Goal: Contribute content: Contribute content

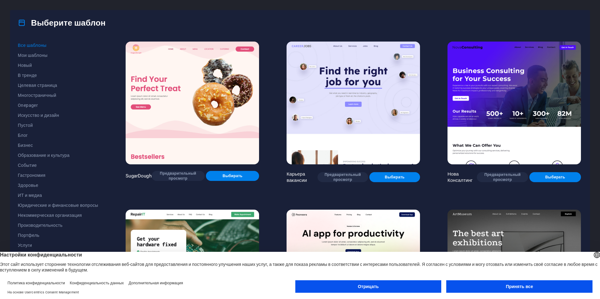
click at [507, 285] on font "Принять все" at bounding box center [519, 286] width 27 height 5
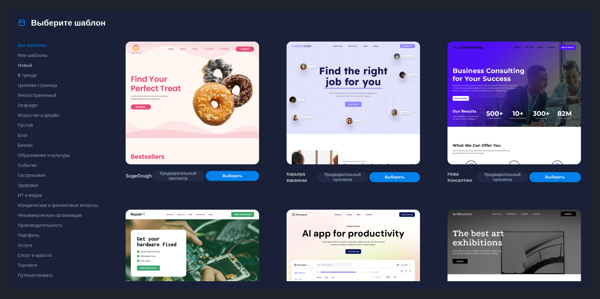
click at [24, 62] on button "Новый" at bounding box center [58, 65] width 80 height 10
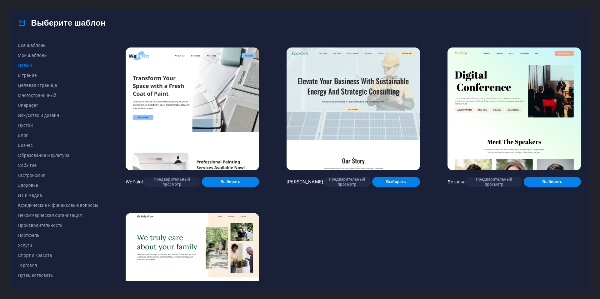
scroll to position [475, 0]
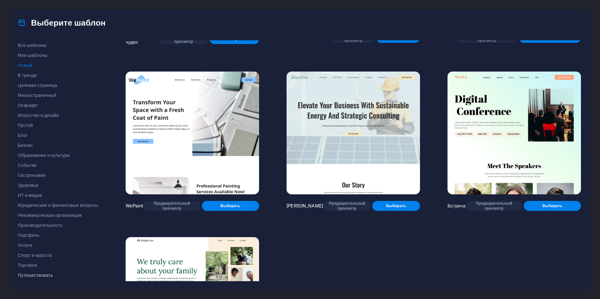
click at [36, 280] on div "Все шаблоны Мои шаблоны Новый В тренде Целевая страница Многостраничный Onepage…" at bounding box center [62, 160] width 88 height 241
click at [37, 279] on button "Путешествовать" at bounding box center [58, 275] width 80 height 10
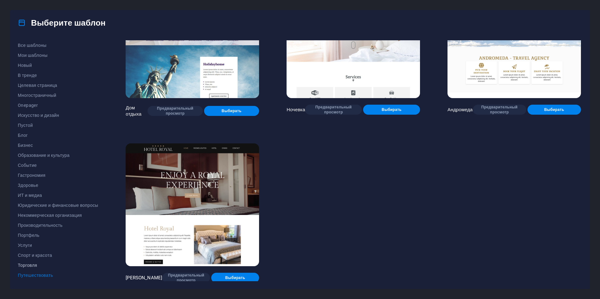
click at [44, 262] on button "Торговля" at bounding box center [58, 265] width 80 height 10
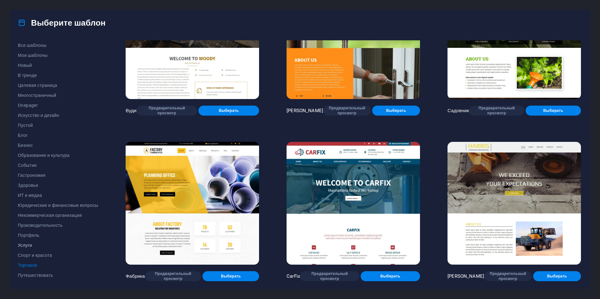
click at [41, 244] on span "Услуги" at bounding box center [58, 245] width 80 height 5
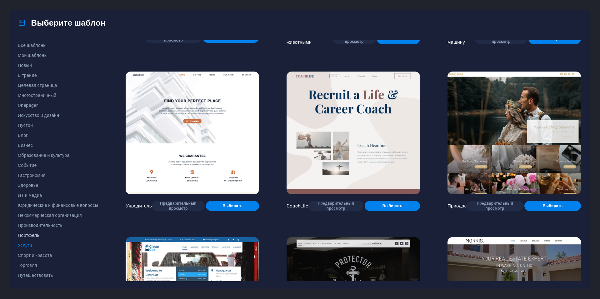
click at [28, 236] on font "Портфель" at bounding box center [29, 235] width 22 height 5
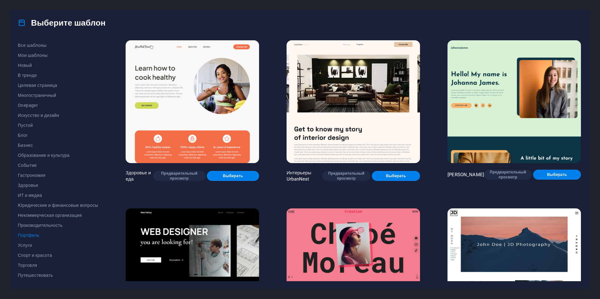
scroll to position [0, 0]
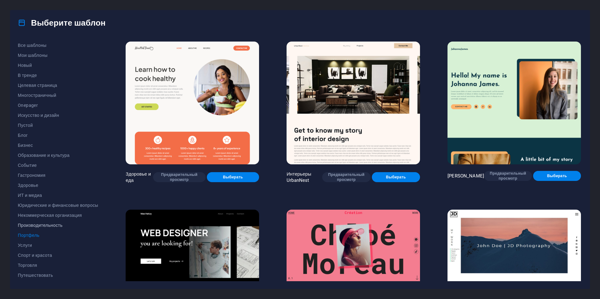
click at [42, 225] on font "Производительность" at bounding box center [40, 225] width 45 height 5
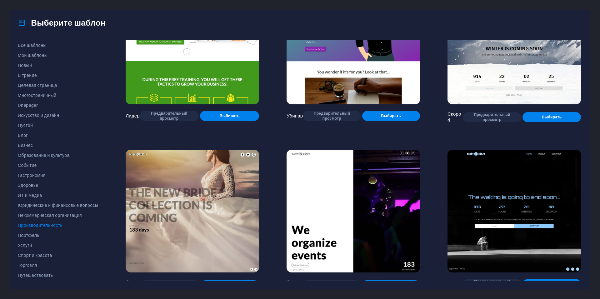
scroll to position [731, 0]
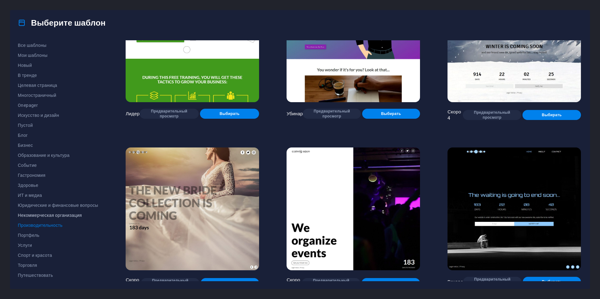
click at [43, 219] on button "Некоммерческая организация" at bounding box center [58, 215] width 80 height 10
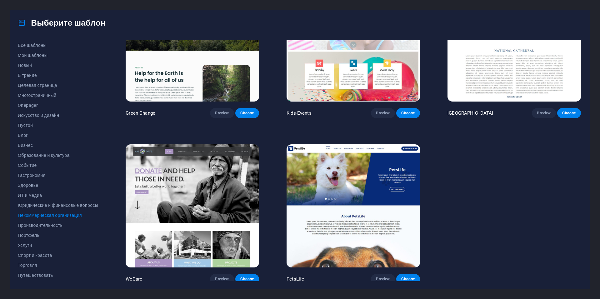
scroll to position [65, 0]
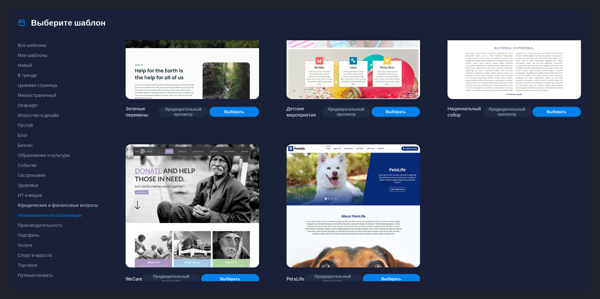
click at [25, 203] on button "Юридические и финансовые вопросы" at bounding box center [58, 205] width 80 height 10
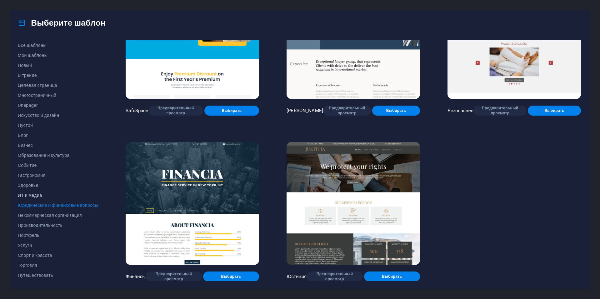
click at [27, 194] on font "ИТ и медиа" at bounding box center [30, 195] width 24 height 5
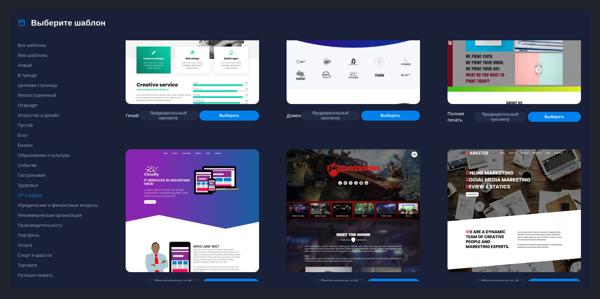
scroll to position [399, 0]
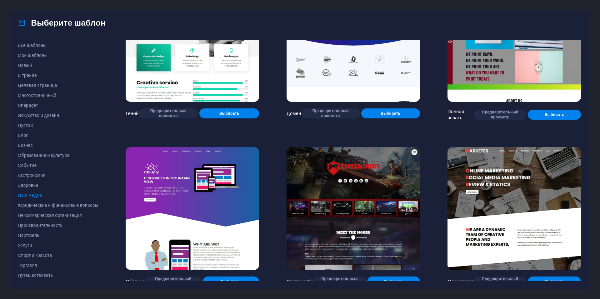
click at [364, 202] on img at bounding box center [353, 208] width 133 height 123
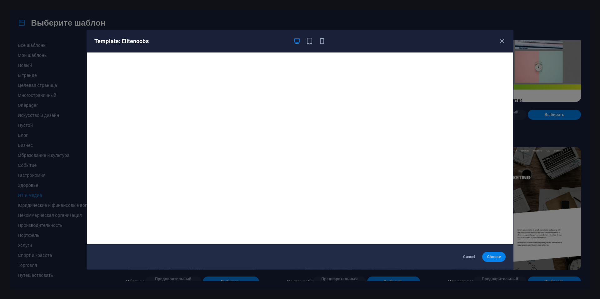
click at [496, 258] on span "Choose" at bounding box center [493, 256] width 13 height 5
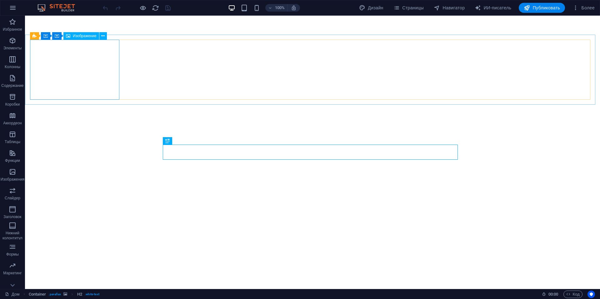
click at [86, 37] on font "Изображение" at bounding box center [85, 36] width 24 height 4
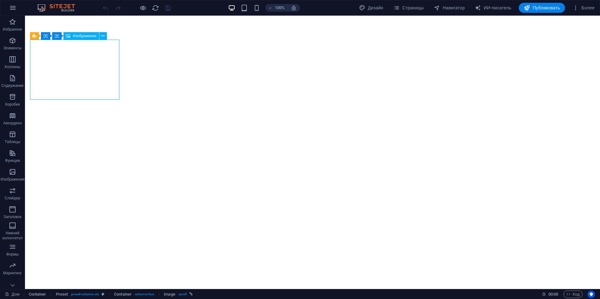
click at [86, 37] on font "Изображение" at bounding box center [85, 36] width 24 height 4
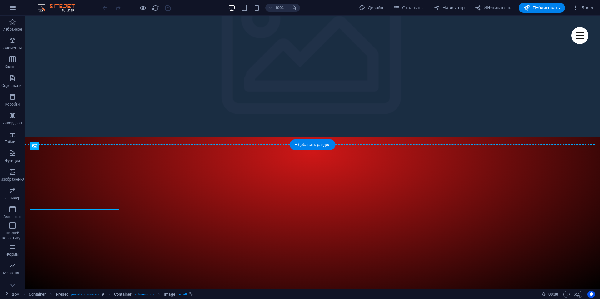
scroll to position [3, 0]
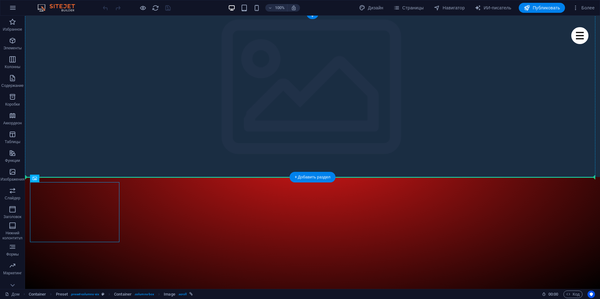
drag, startPoint x: 108, startPoint y: 53, endPoint x: 86, endPoint y: 148, distance: 97.5
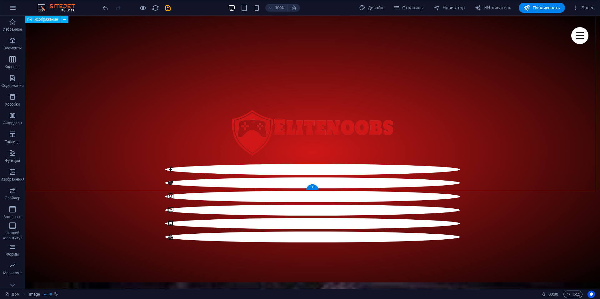
scroll to position [315, 0]
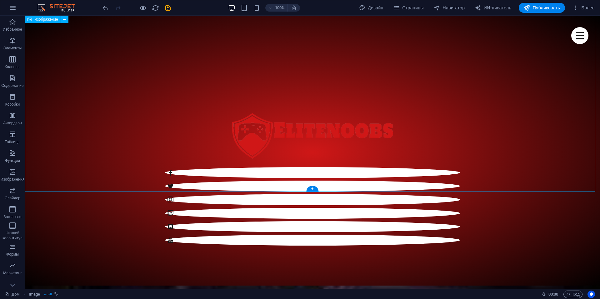
drag, startPoint x: 62, startPoint y: 173, endPoint x: 57, endPoint y: 81, distance: 92.4
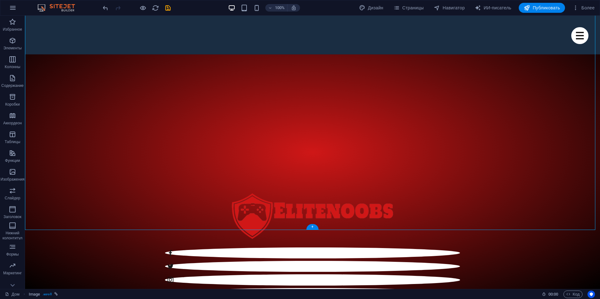
scroll to position [225, 0]
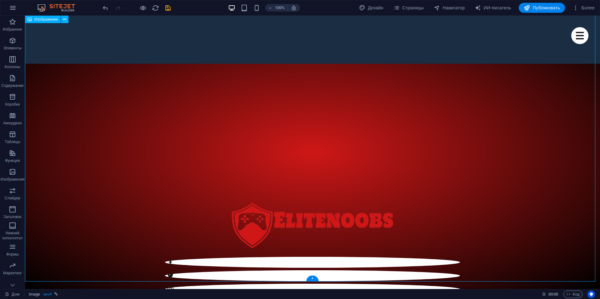
drag, startPoint x: 73, startPoint y: 37, endPoint x: 70, endPoint y: 146, distance: 109.2
drag, startPoint x: 337, startPoint y: 292, endPoint x: 310, endPoint y: 271, distance: 34.3
click at [313, 276] on div "+" at bounding box center [312, 279] width 12 height 6
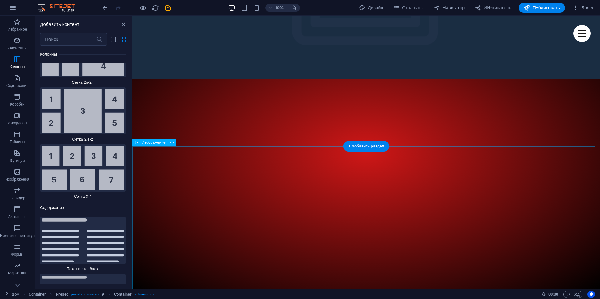
scroll to position [0, 0]
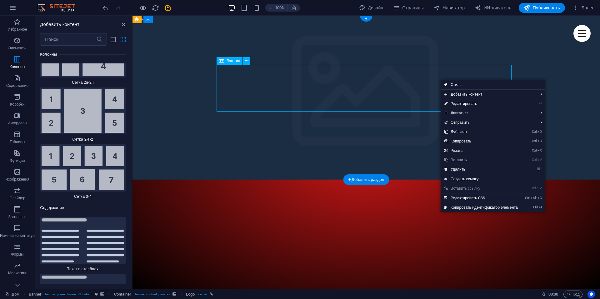
drag, startPoint x: 275, startPoint y: 81, endPoint x: 283, endPoint y: 87, distance: 9.8
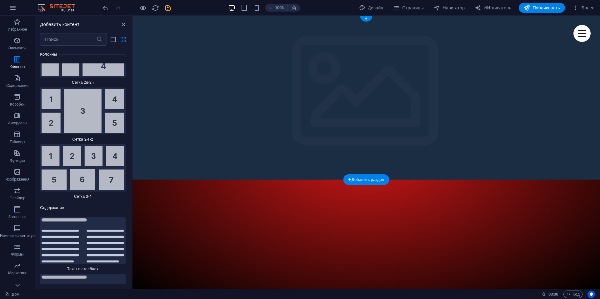
drag, startPoint x: 346, startPoint y: 67, endPoint x: 352, endPoint y: 73, distance: 8.4
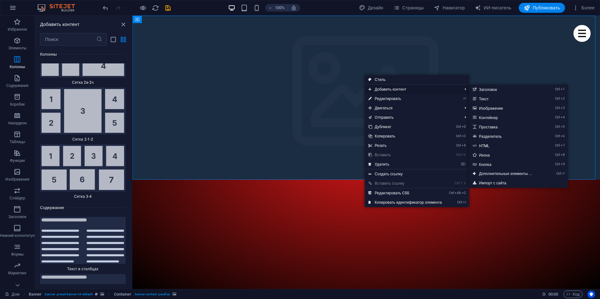
click at [397, 91] on font "Добавить контент" at bounding box center [391, 89] width 32 height 4
click at [395, 90] on font "Добавить контент" at bounding box center [391, 89] width 32 height 4
click at [493, 89] on font "Заголовок" at bounding box center [488, 90] width 18 height 4
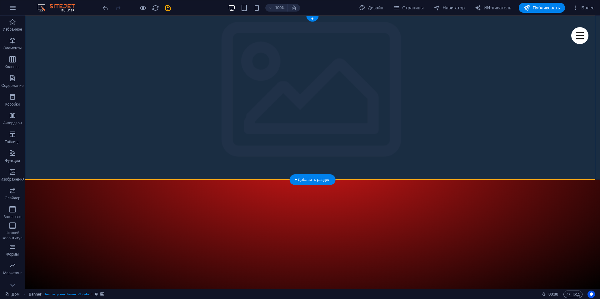
drag, startPoint x: 205, startPoint y: 103, endPoint x: 253, endPoint y: 71, distance: 57.8
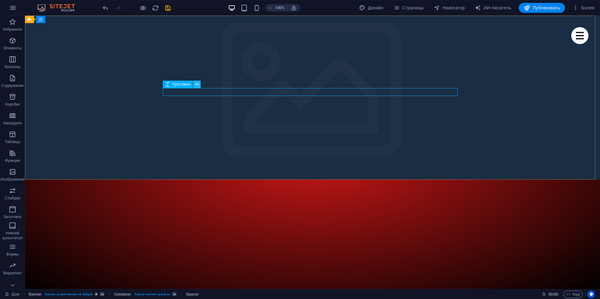
drag, startPoint x: 199, startPoint y: 87, endPoint x: 174, endPoint y: 73, distance: 28.8
click at [199, 87] on button at bounding box center [197, 85] width 8 height 8
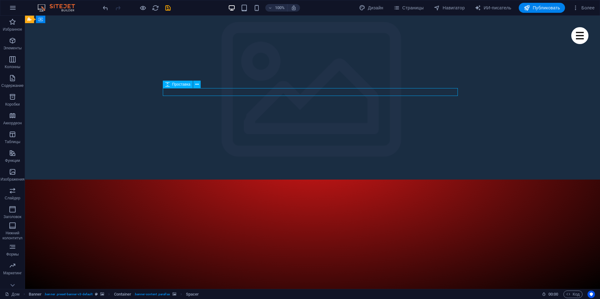
drag, startPoint x: 184, startPoint y: 87, endPoint x: 186, endPoint y: 82, distance: 5.2
click at [186, 82] on div "Проставка" at bounding box center [178, 85] width 30 height 8
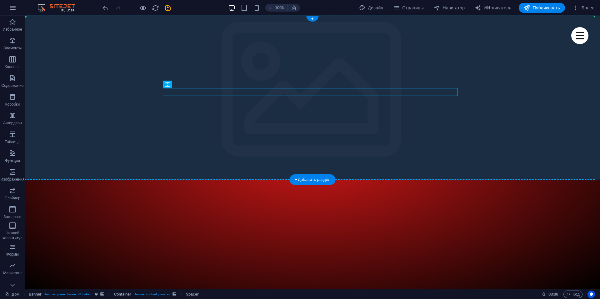
drag, startPoint x: 209, startPoint y: 100, endPoint x: 189, endPoint y: 75, distance: 32.5
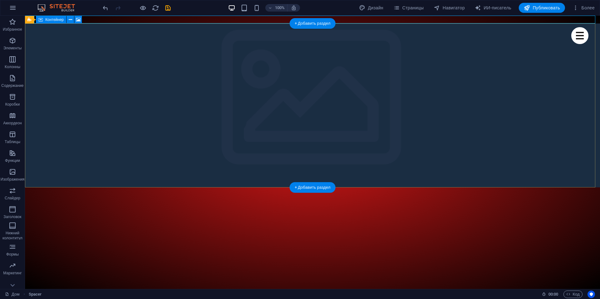
drag, startPoint x: 399, startPoint y: 52, endPoint x: 315, endPoint y: 50, distance: 84.4
drag, startPoint x: 339, startPoint y: 38, endPoint x: 315, endPoint y: 44, distance: 25.3
drag, startPoint x: 310, startPoint y: 46, endPoint x: 269, endPoint y: 30, distance: 43.5
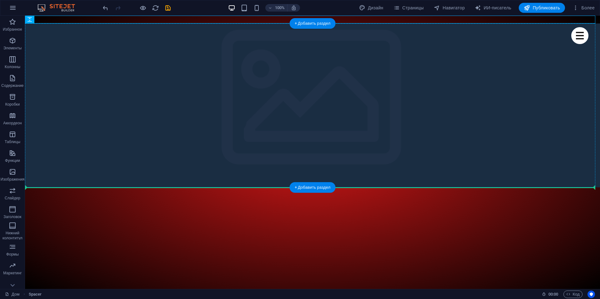
drag, startPoint x: 68, startPoint y: 36, endPoint x: 48, endPoint y: 175, distance: 140.8
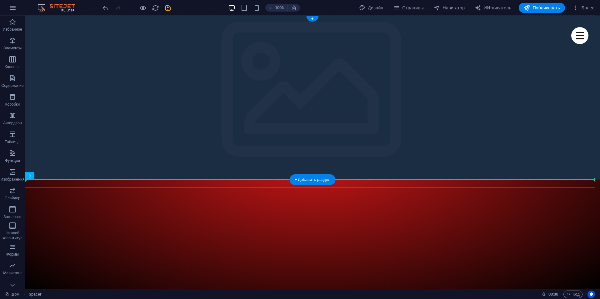
drag, startPoint x: 110, startPoint y: 183, endPoint x: 139, endPoint y: 164, distance: 34.3
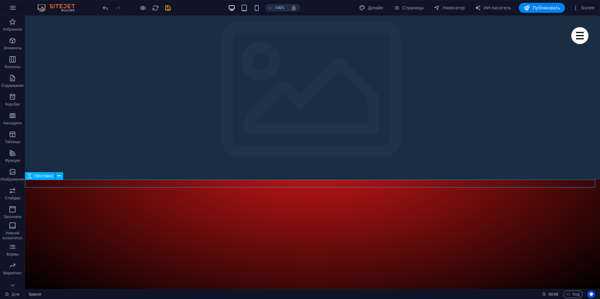
drag, startPoint x: 42, startPoint y: 178, endPoint x: 55, endPoint y: 178, distance: 12.8
click at [43, 178] on div "Проставка" at bounding box center [40, 176] width 30 height 8
click at [59, 177] on icon at bounding box center [59, 176] width 3 height 7
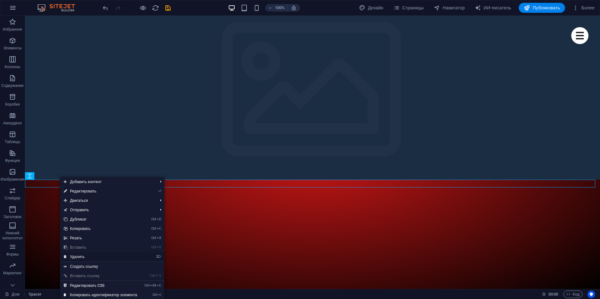
click at [83, 257] on font "Удалить" at bounding box center [77, 257] width 15 height 4
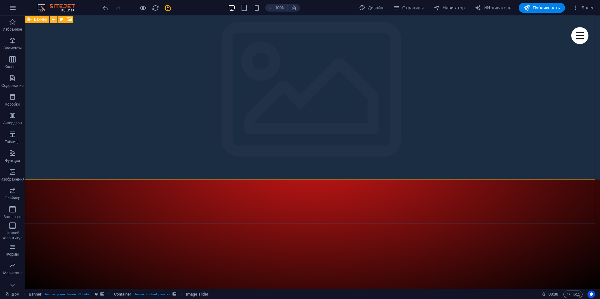
click at [52, 18] on icon at bounding box center [53, 19] width 3 height 7
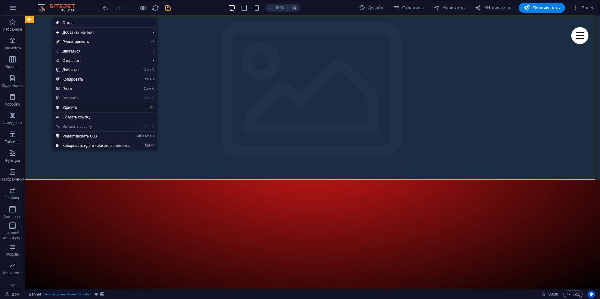
click at [74, 106] on font "Удалить" at bounding box center [70, 107] width 15 height 4
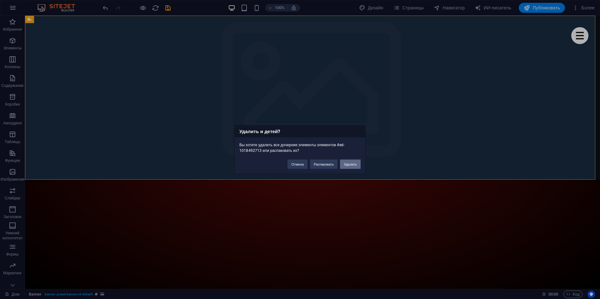
click at [348, 164] on font "Удалить" at bounding box center [350, 164] width 13 height 4
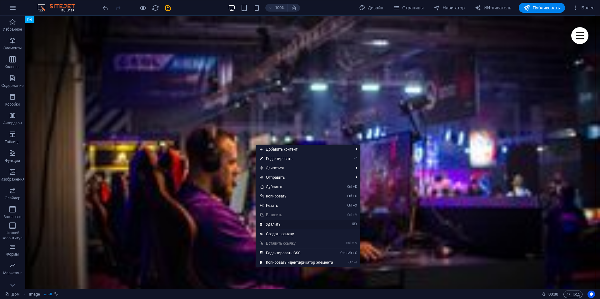
click at [277, 223] on font "Удалить" at bounding box center [273, 224] width 15 height 4
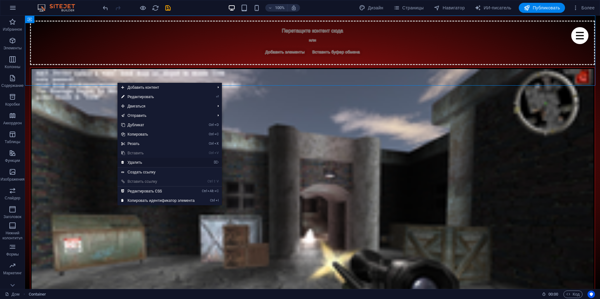
click at [137, 161] on font "Удалить" at bounding box center [135, 162] width 15 height 4
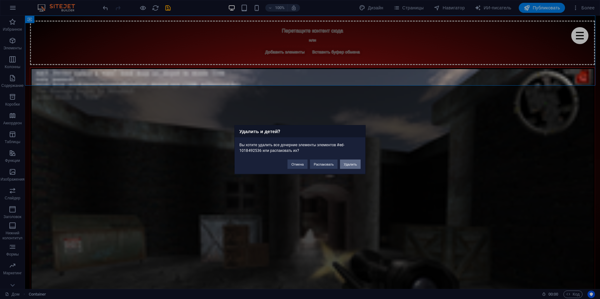
click at [351, 162] on font "Удалить" at bounding box center [350, 164] width 13 height 4
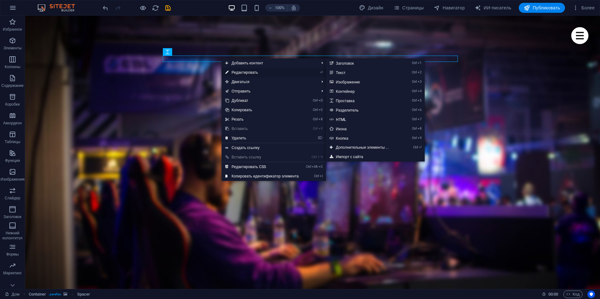
drag, startPoint x: 238, startPoint y: 71, endPoint x: 97, endPoint y: 48, distance: 143.1
click at [238, 71] on font "Редактировать" at bounding box center [245, 72] width 27 height 4
select select "px"
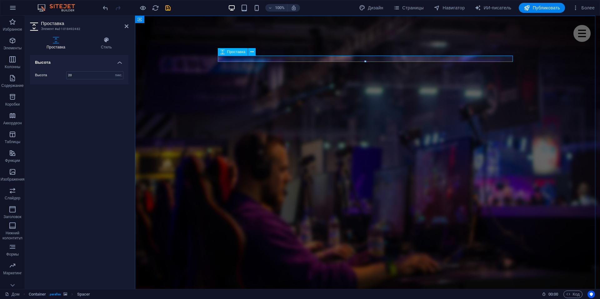
click at [120, 65] on h4 "Высота" at bounding box center [79, 60] width 98 height 11
click at [117, 63] on h4 "Высота" at bounding box center [79, 62] width 98 height 15
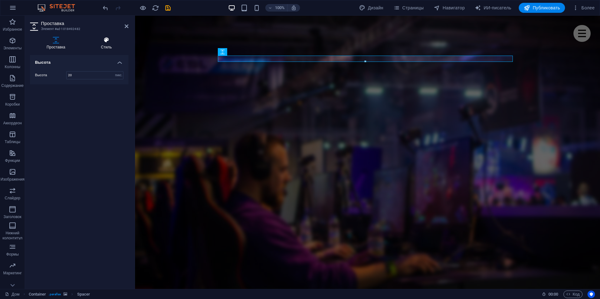
click at [99, 43] on h4 "Стиль" at bounding box center [106, 43] width 44 height 13
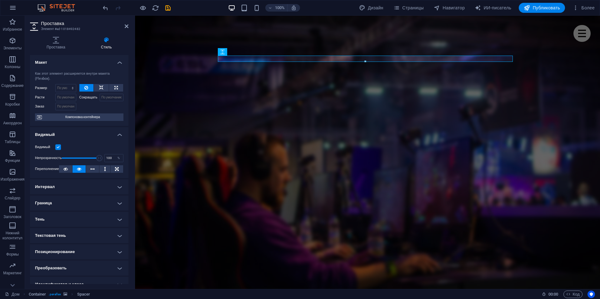
click at [118, 57] on h4 "Макет" at bounding box center [79, 60] width 98 height 11
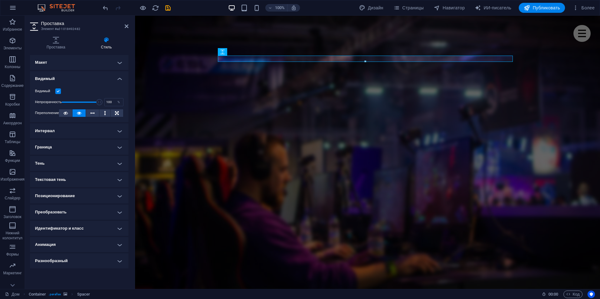
click at [117, 58] on h4 "Макет" at bounding box center [79, 62] width 98 height 15
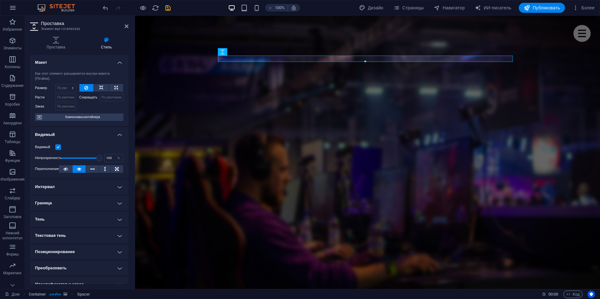
drag, startPoint x: 119, startPoint y: 67, endPoint x: 43, endPoint y: 54, distance: 76.7
click at [115, 66] on div "Как этот элемент расширяется внутри макета (Flexbox). Размер По умолчанию авто …" at bounding box center [79, 96] width 98 height 60
click at [56, 48] on font "Проставка" at bounding box center [56, 47] width 19 height 4
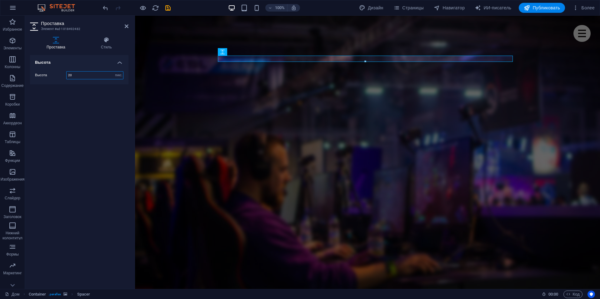
click at [75, 75] on input "20" at bounding box center [95, 76] width 57 height 8
type input "2"
type input "50"
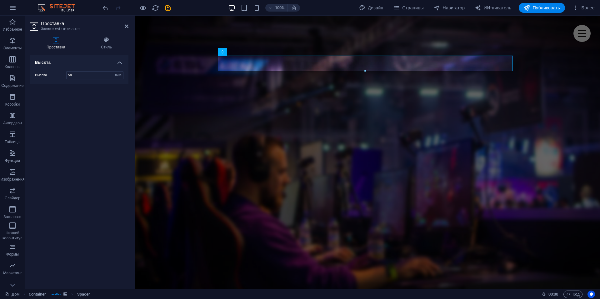
click at [544, 56] on figure at bounding box center [367, 188] width 465 height 344
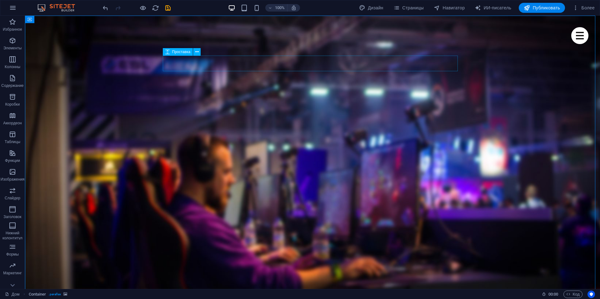
click at [188, 50] on font "Проставка" at bounding box center [181, 52] width 18 height 4
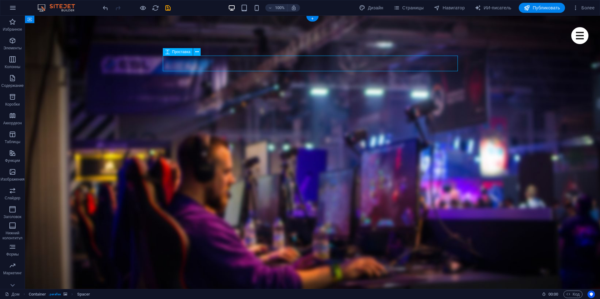
drag, startPoint x: 259, startPoint y: 62, endPoint x: 289, endPoint y: 63, distance: 29.7
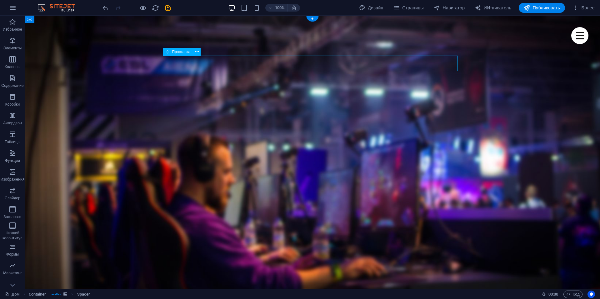
select select "px"
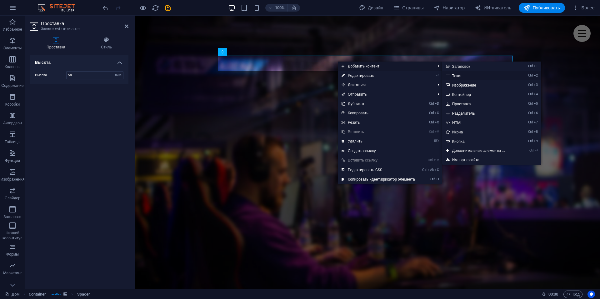
click at [471, 75] on link "Ctrl 2 Текст" at bounding box center [479, 75] width 75 height 9
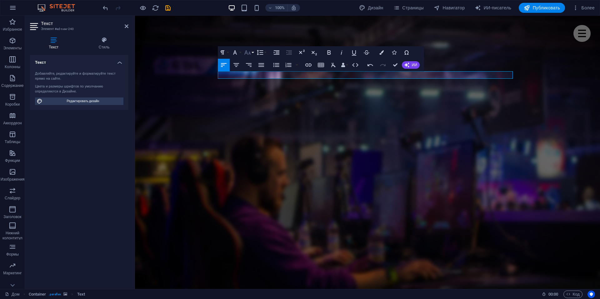
click at [249, 54] on icon "button" at bounding box center [247, 52] width 7 height 4
click at [246, 55] on icon "button" at bounding box center [248, 53] width 8 height 8
click at [247, 55] on icon "button" at bounding box center [248, 53] width 8 height 8
drag, startPoint x: 255, startPoint y: 103, endPoint x: 110, endPoint y: 74, distance: 147.5
click at [255, 103] on link "12" at bounding box center [254, 102] width 23 height 9
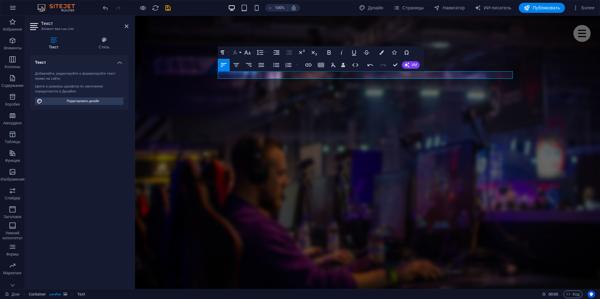
click at [239, 53] on button "Семейство шрифтов" at bounding box center [236, 52] width 12 height 13
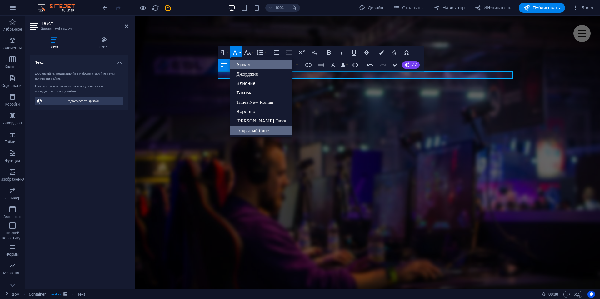
drag, startPoint x: 239, startPoint y: 50, endPoint x: 240, endPoint y: 68, distance: 18.2
click at [239, 50] on button "Семейство шрифтов" at bounding box center [236, 52] width 12 height 13
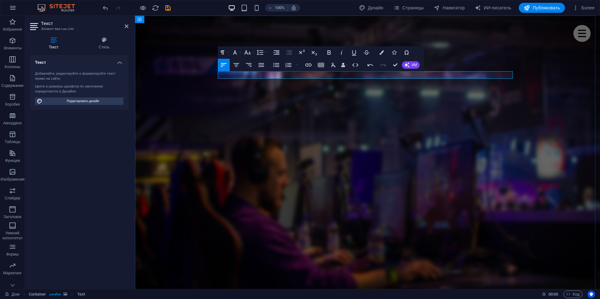
click at [242, 68] on button "Выровнять по центру" at bounding box center [236, 65] width 12 height 13
drag, startPoint x: 338, startPoint y: 73, endPoint x: 317, endPoint y: 74, distance: 21.3
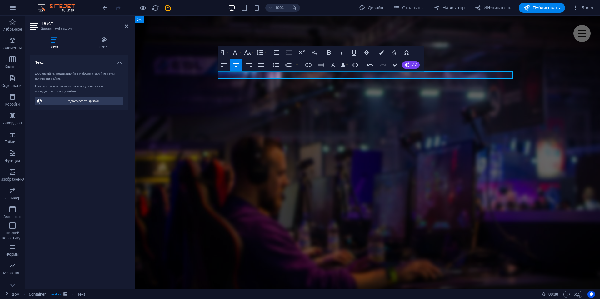
click at [86, 103] on font "Редактировать дизайн" at bounding box center [83, 100] width 33 height 3
select select "px"
select select "400"
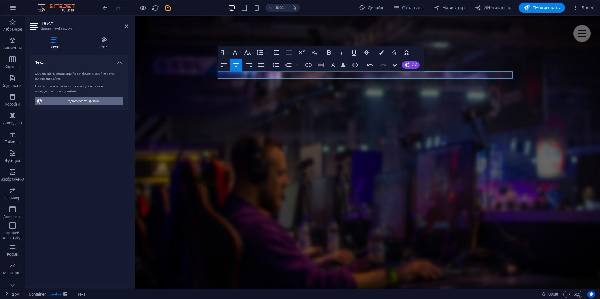
select select "px"
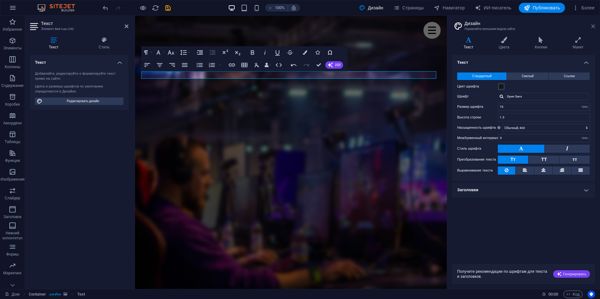
drag, startPoint x: 594, startPoint y: 27, endPoint x: 349, endPoint y: 16, distance: 245.4
click at [594, 27] on icon at bounding box center [593, 26] width 4 height 5
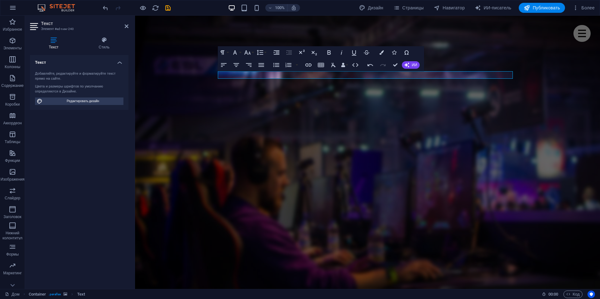
click at [125, 62] on h4 "Текст" at bounding box center [79, 60] width 98 height 11
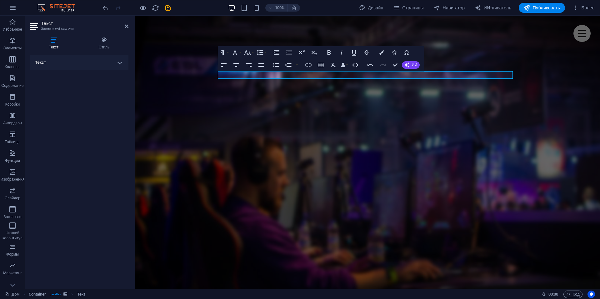
drag, startPoint x: 53, startPoint y: 45, endPoint x: 69, endPoint y: 46, distance: 16.3
click at [53, 45] on font "Текст" at bounding box center [54, 47] width 10 height 4
drag, startPoint x: 95, startPoint y: 41, endPoint x: 91, endPoint y: 42, distance: 4.1
click at [96, 41] on icon at bounding box center [104, 40] width 48 height 6
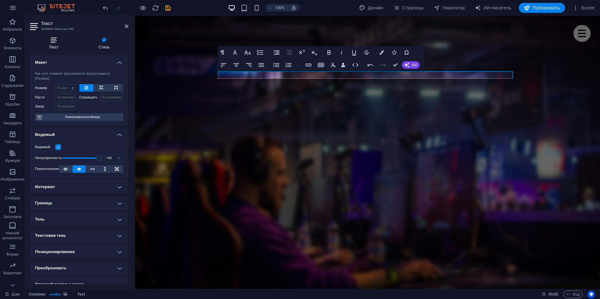
click at [47, 42] on icon at bounding box center [54, 40] width 48 height 6
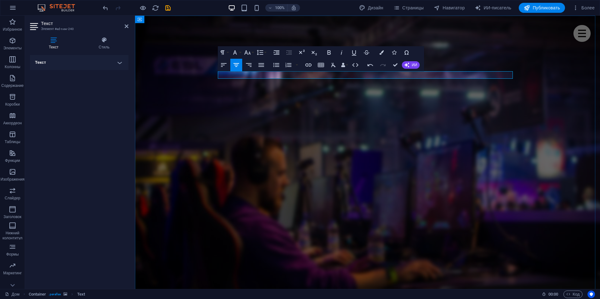
drag, startPoint x: 423, startPoint y: 73, endPoint x: 311, endPoint y: 74, distance: 111.9
click at [263, 65] on icon "button" at bounding box center [262, 65] width 6 height 4
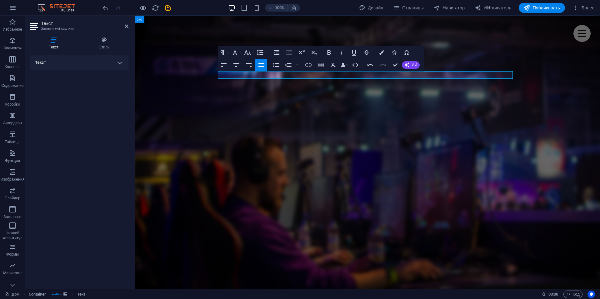
click at [234, 63] on icon "button" at bounding box center [237, 65] width 6 height 4
click at [99, 38] on icon at bounding box center [104, 40] width 48 height 6
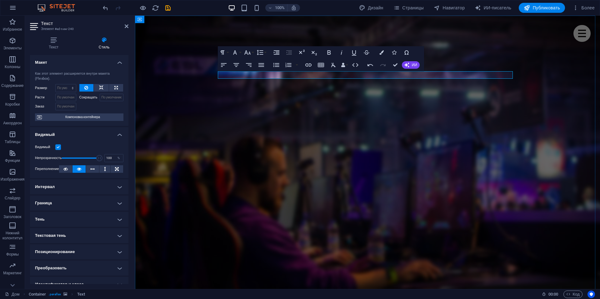
click at [558, 81] on figure at bounding box center [367, 189] width 465 height 347
click at [56, 41] on icon at bounding box center [54, 40] width 48 height 6
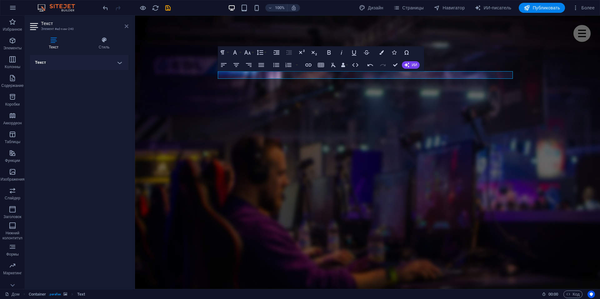
click at [127, 26] on icon at bounding box center [127, 26] width 4 height 5
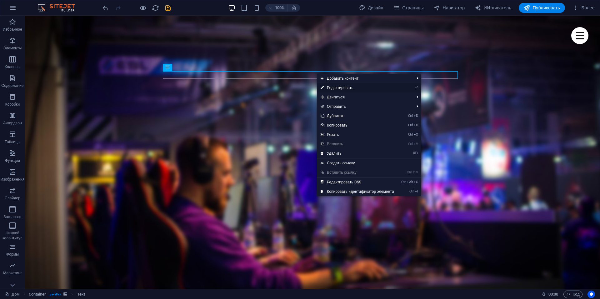
click at [364, 86] on link "⏎ Редактировать" at bounding box center [357, 87] width 81 height 9
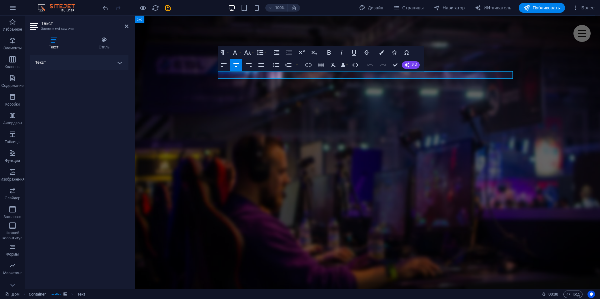
click at [327, 52] on icon "button" at bounding box center [329, 53] width 8 height 8
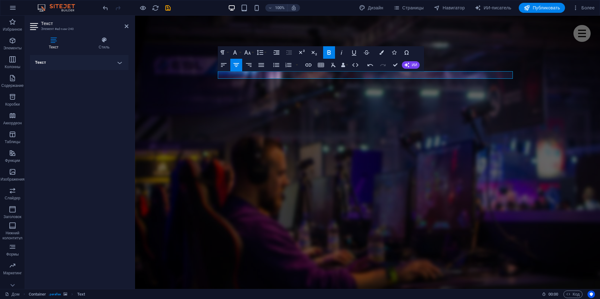
click at [327, 51] on icon "button" at bounding box center [329, 53] width 8 height 8
click at [382, 53] on icon "button" at bounding box center [382, 52] width 4 height 4
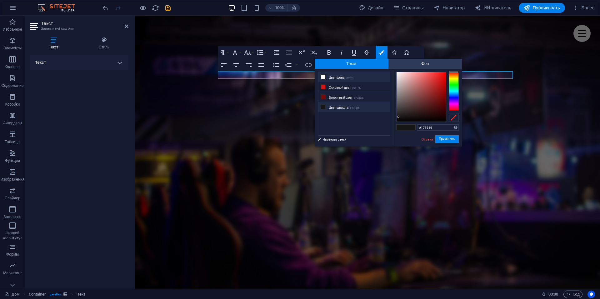
click at [342, 77] on font "Цвет фона" at bounding box center [337, 77] width 16 height 3
type input "#ffffff"
click at [489, 53] on figure at bounding box center [367, 189] width 465 height 347
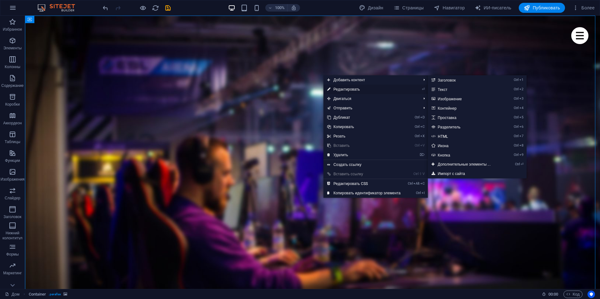
click at [343, 86] on link "⏎ Редактировать" at bounding box center [364, 89] width 81 height 9
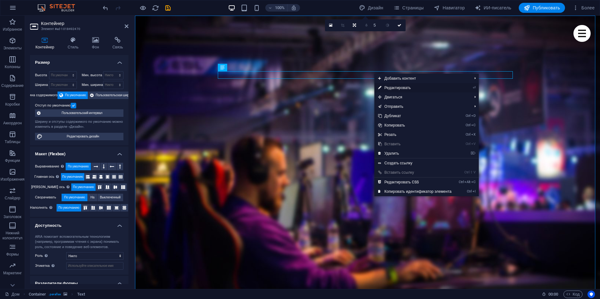
click at [395, 88] on font "Редактировать" at bounding box center [398, 88] width 27 height 4
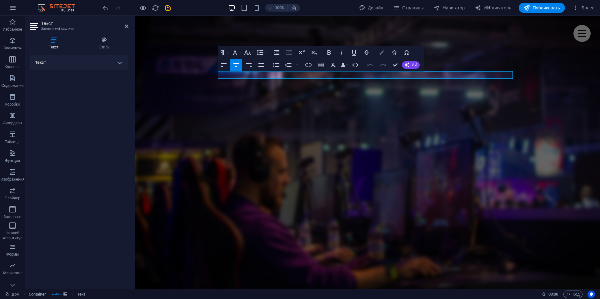
click at [381, 50] on button "Цвета" at bounding box center [382, 52] width 12 height 13
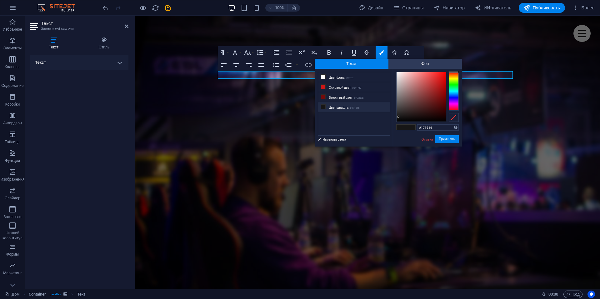
click at [339, 107] on font "Цвет шрифта" at bounding box center [339, 107] width 20 height 3
click at [337, 94] on li "Вторичный цвет #730b0b" at bounding box center [354, 97] width 72 height 10
click at [340, 73] on li "Цвет фона #ffffff" at bounding box center [354, 77] width 72 height 10
click at [410, 126] on span at bounding box center [410, 127] width 9 height 5
click at [446, 141] on font "Применять" at bounding box center [447, 139] width 16 height 3
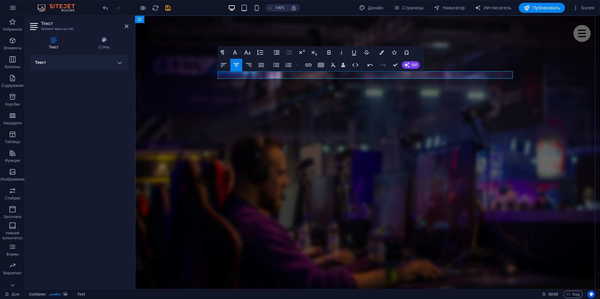
drag, startPoint x: 383, startPoint y: 76, endPoint x: 348, endPoint y: 75, distance: 35.3
click at [382, 52] on icon "button" at bounding box center [382, 52] width 4 height 4
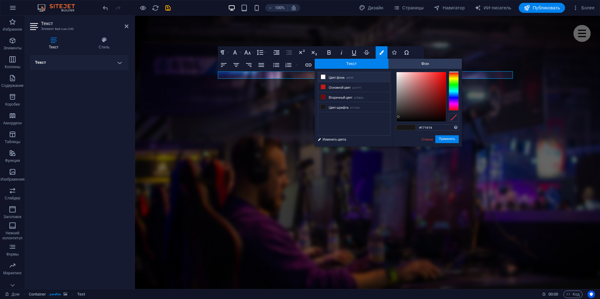
click at [344, 76] on font "Цвет фона" at bounding box center [337, 77] width 16 height 3
type input "#ffffff"
click at [447, 139] on font "Применять" at bounding box center [447, 139] width 16 height 3
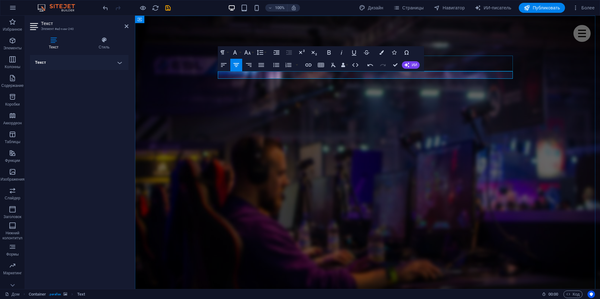
click at [526, 57] on figure at bounding box center [367, 189] width 465 height 347
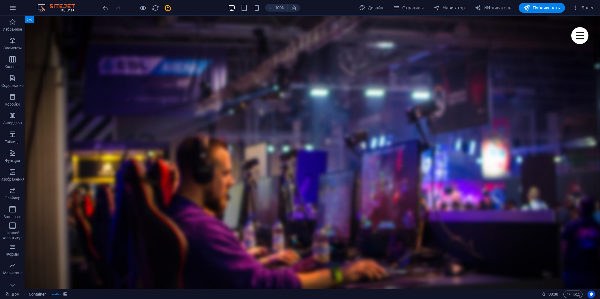
click at [554, 93] on figure at bounding box center [312, 189] width 575 height 347
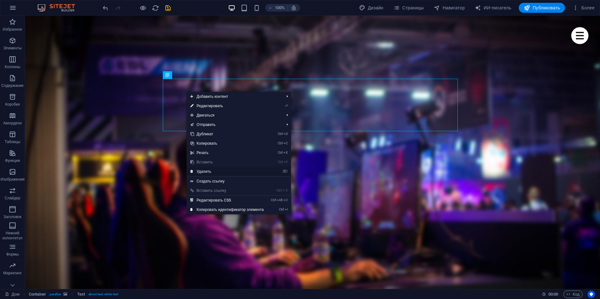
click at [207, 171] on font "Удалить" at bounding box center [204, 171] width 15 height 4
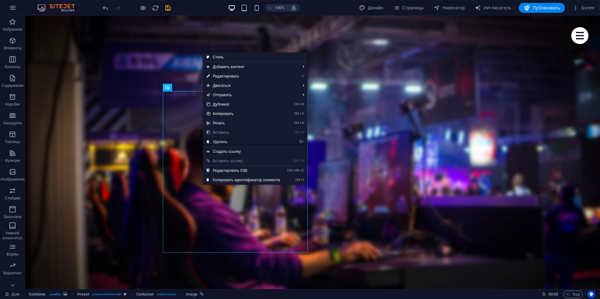
click at [226, 144] on font "Удалить" at bounding box center [220, 142] width 15 height 4
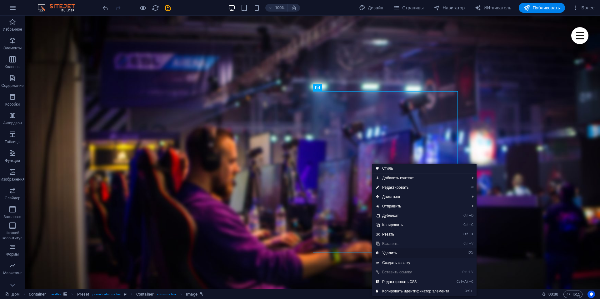
click at [397, 253] on link "⌦ Удалить" at bounding box center [412, 253] width 81 height 9
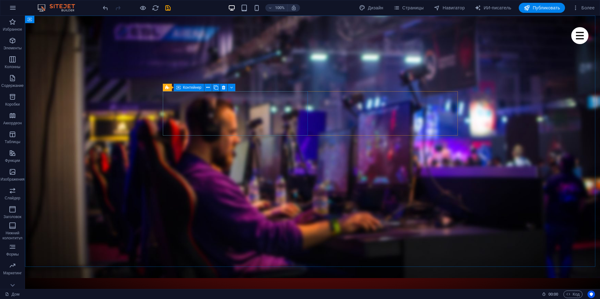
click at [189, 88] on font "Контейнер" at bounding box center [192, 87] width 18 height 4
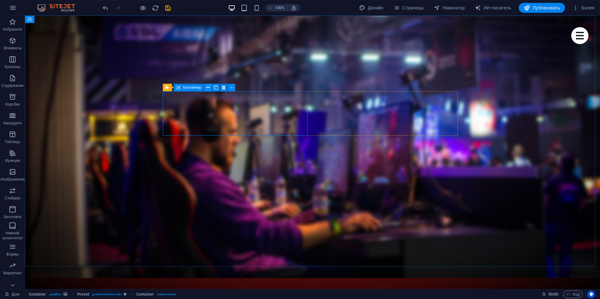
click at [209, 89] on icon at bounding box center [207, 87] width 3 height 7
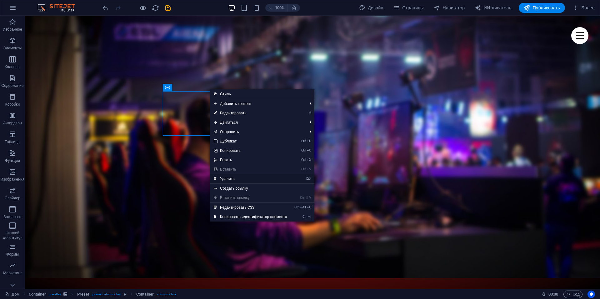
click at [226, 178] on font "Удалить" at bounding box center [227, 179] width 15 height 4
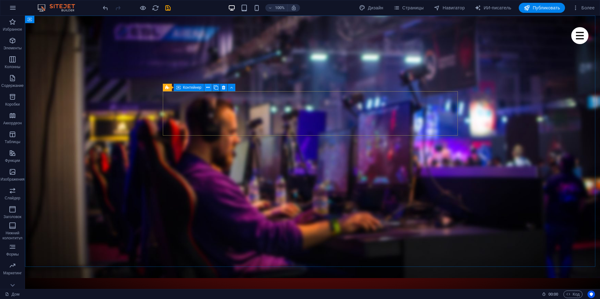
click at [207, 88] on icon at bounding box center [207, 87] width 3 height 7
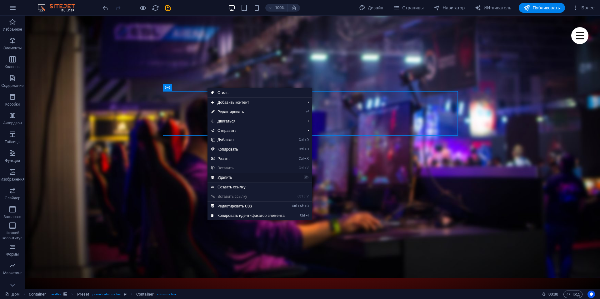
click at [224, 175] on link "⌦ Удалить" at bounding box center [248, 177] width 81 height 9
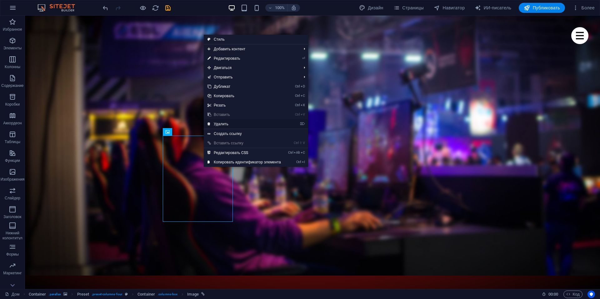
drag, startPoint x: 226, startPoint y: 123, endPoint x: 199, endPoint y: 108, distance: 30.9
click at [226, 123] on font "Удалить" at bounding box center [221, 124] width 15 height 4
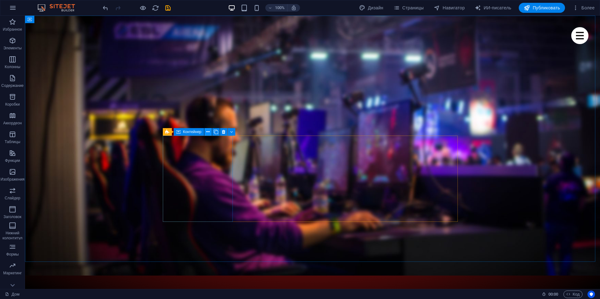
click at [211, 132] on button at bounding box center [208, 132] width 8 height 8
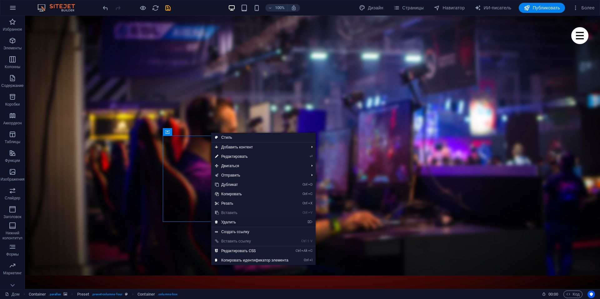
drag, startPoint x: 236, startPoint y: 224, endPoint x: 211, endPoint y: 208, distance: 29.7
click at [236, 224] on font "Удалить" at bounding box center [228, 222] width 15 height 4
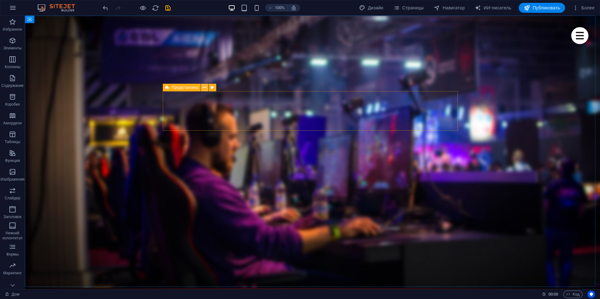
click at [204, 89] on icon at bounding box center [204, 87] width 3 height 7
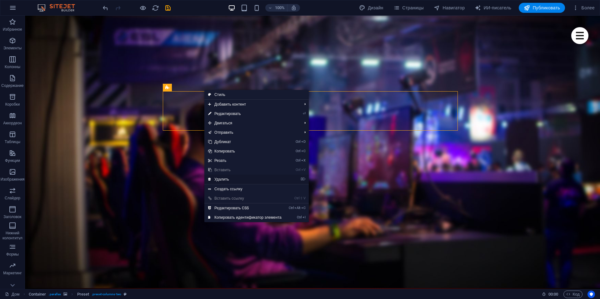
click at [224, 180] on font "Удалить" at bounding box center [221, 179] width 15 height 4
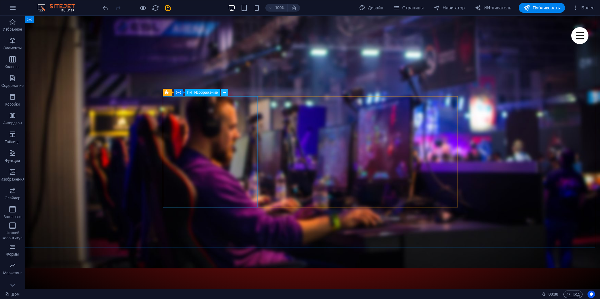
click at [224, 94] on icon at bounding box center [224, 92] width 3 height 7
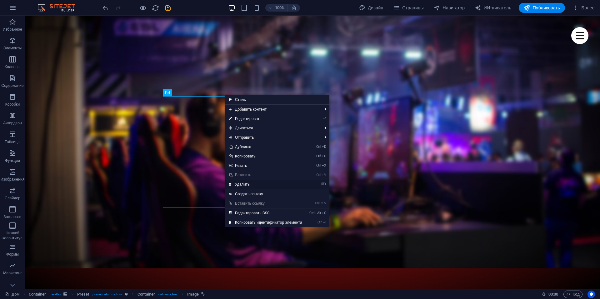
click at [242, 183] on font "Удалить" at bounding box center [242, 184] width 15 height 4
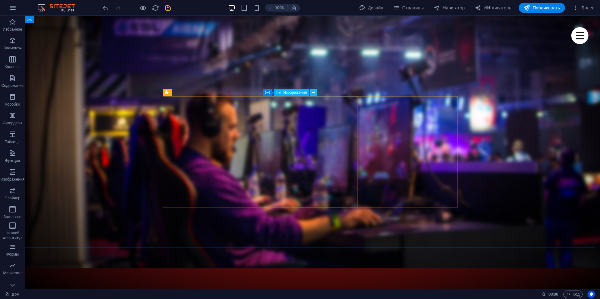
click at [315, 93] on icon at bounding box center [313, 92] width 3 height 7
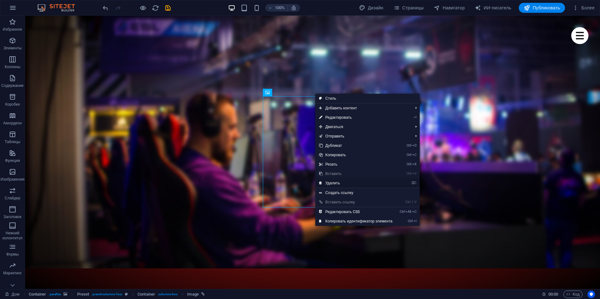
drag, startPoint x: 325, startPoint y: 183, endPoint x: 330, endPoint y: 160, distance: 22.9
click at [325, 183] on link "⌦ Удалить" at bounding box center [355, 183] width 81 height 9
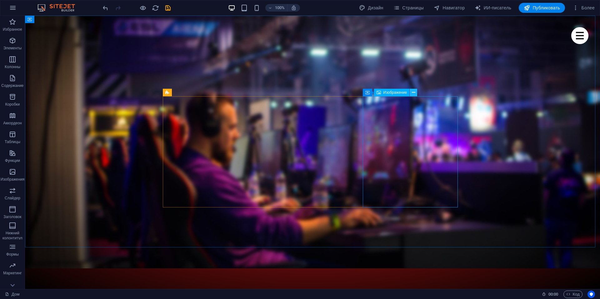
drag, startPoint x: 414, startPoint y: 95, endPoint x: 389, endPoint y: 82, distance: 27.8
click at [414, 95] on icon at bounding box center [413, 92] width 3 height 7
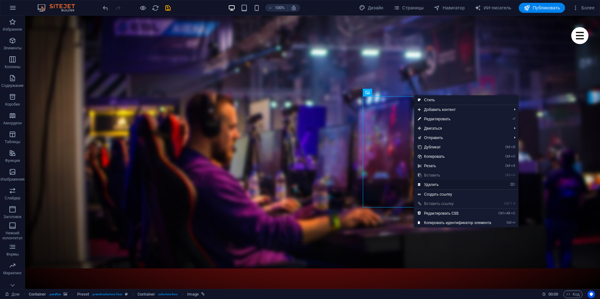
click at [437, 185] on font "Удалить" at bounding box center [431, 185] width 15 height 4
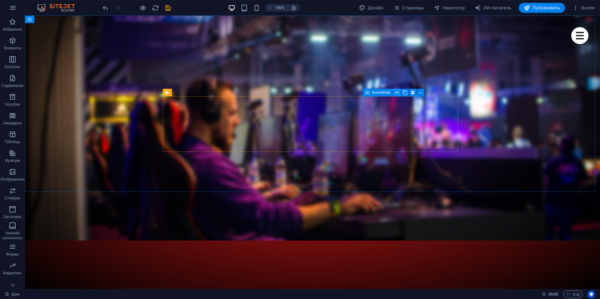
click at [397, 90] on icon at bounding box center [396, 92] width 3 height 7
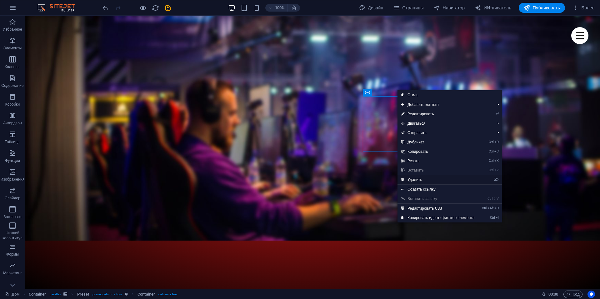
click at [418, 180] on font "Удалить" at bounding box center [415, 180] width 15 height 4
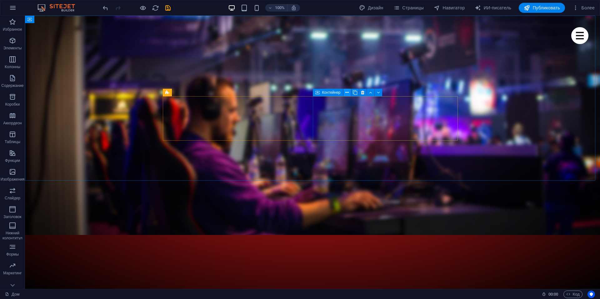
click at [349, 92] on icon at bounding box center [346, 92] width 3 height 7
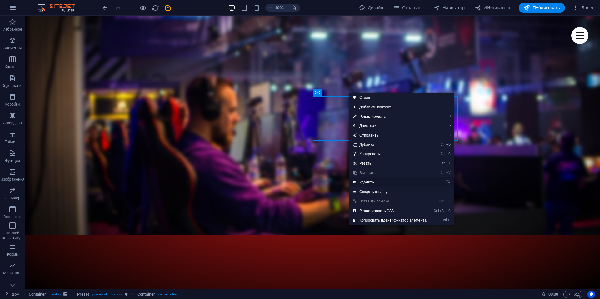
drag, startPoint x: 368, startPoint y: 182, endPoint x: 331, endPoint y: 149, distance: 49.4
click at [368, 182] on font "Удалить" at bounding box center [367, 182] width 15 height 4
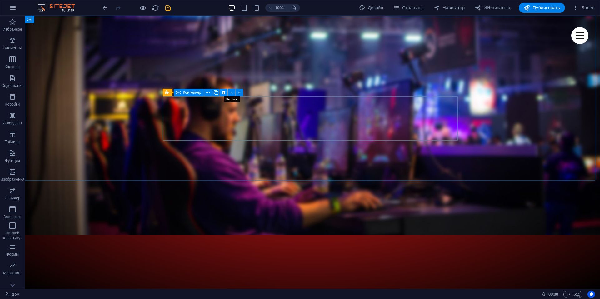
click at [223, 93] on icon at bounding box center [223, 92] width 3 height 7
click at [223, 95] on icon at bounding box center [223, 92] width 3 height 7
click at [224, 93] on icon at bounding box center [223, 92] width 3 height 7
click at [223, 93] on icon at bounding box center [223, 92] width 3 height 7
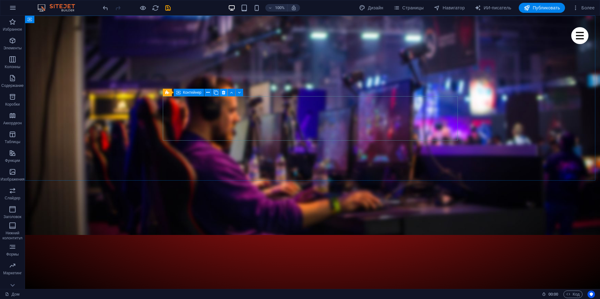
click at [223, 93] on icon at bounding box center [223, 92] width 3 height 7
click at [209, 93] on icon at bounding box center [207, 92] width 3 height 7
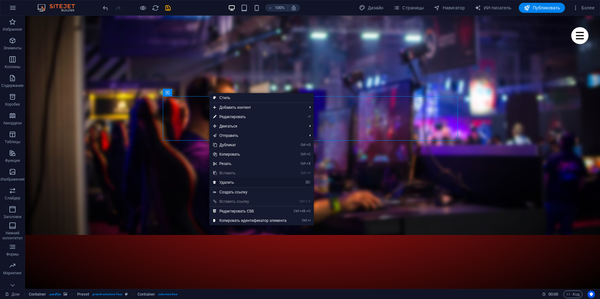
click at [224, 180] on link "⌦ Удалить" at bounding box center [249, 182] width 81 height 9
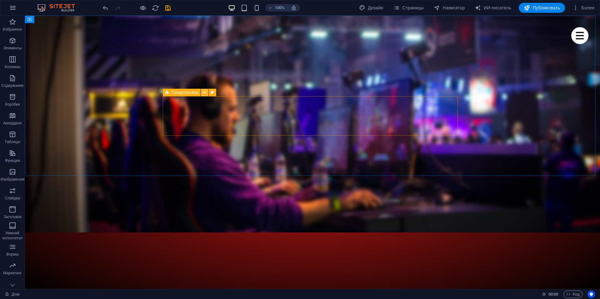
click at [208, 93] on button at bounding box center [205, 93] width 8 height 8
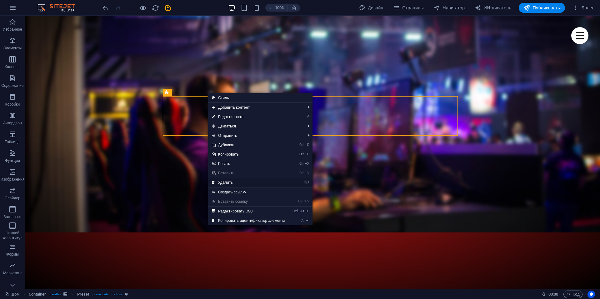
click at [226, 183] on font "Удалить" at bounding box center [225, 182] width 15 height 4
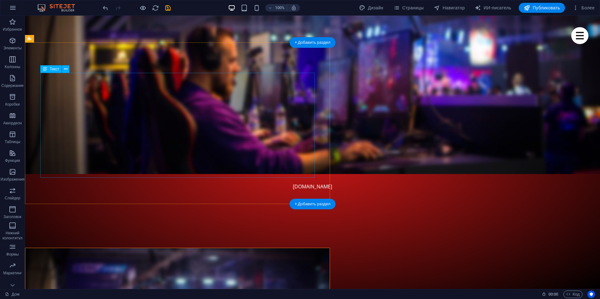
scroll to position [94, 0]
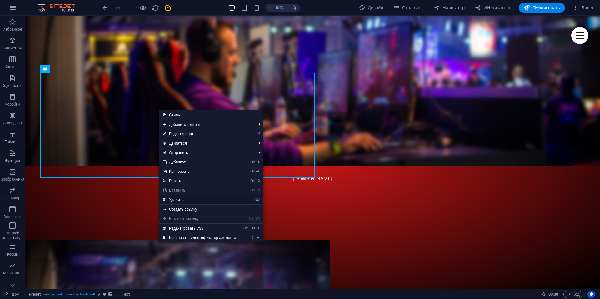
click at [179, 199] on font "Удалить" at bounding box center [176, 200] width 15 height 4
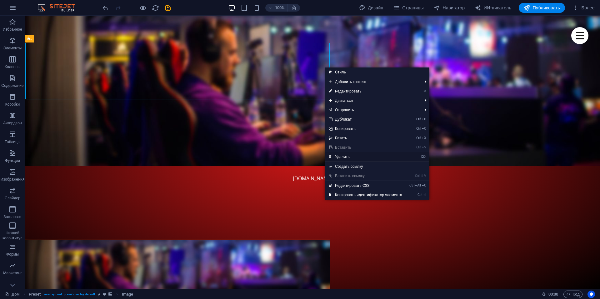
click at [353, 155] on link "⌦ Удалить" at bounding box center [365, 156] width 81 height 9
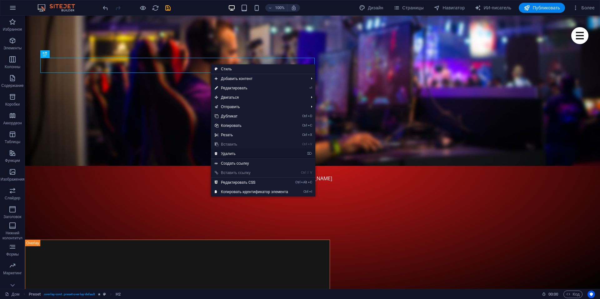
click at [240, 153] on link "⌦ Удалить" at bounding box center [251, 153] width 81 height 9
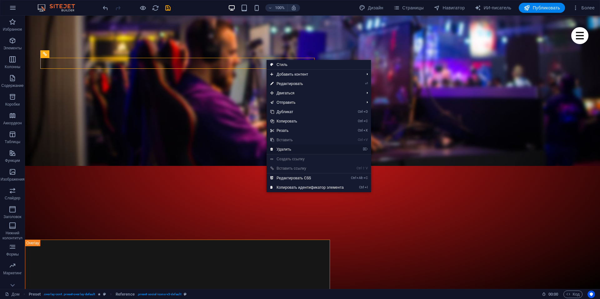
drag, startPoint x: 287, startPoint y: 148, endPoint x: 262, endPoint y: 130, distance: 30.9
click at [287, 148] on font "Удалить" at bounding box center [284, 149] width 15 height 4
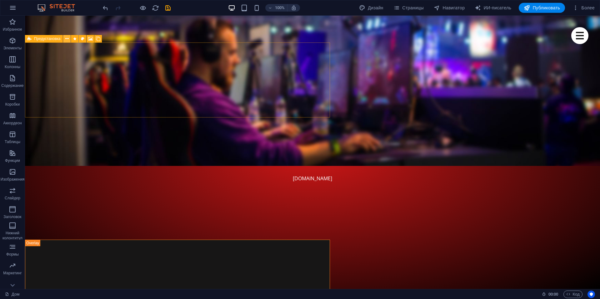
click at [68, 41] on icon at bounding box center [66, 39] width 3 height 7
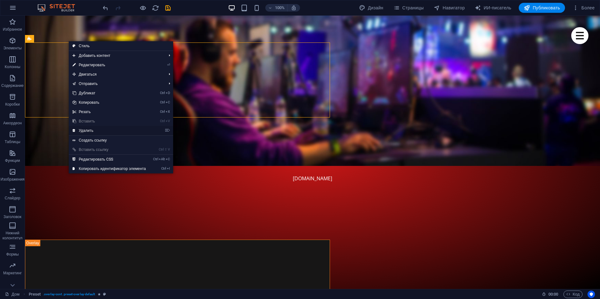
drag, startPoint x: 88, startPoint y: 130, endPoint x: 64, endPoint y: 114, distance: 29.0
click at [88, 130] on font "Удалить" at bounding box center [86, 130] width 15 height 4
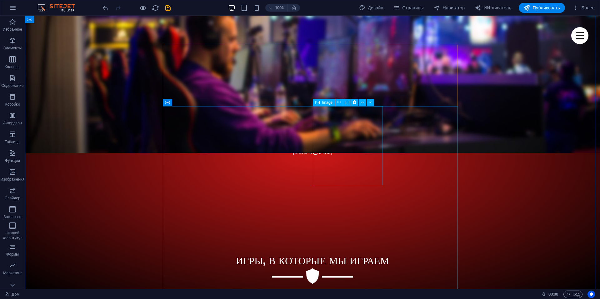
scroll to position [188, 0]
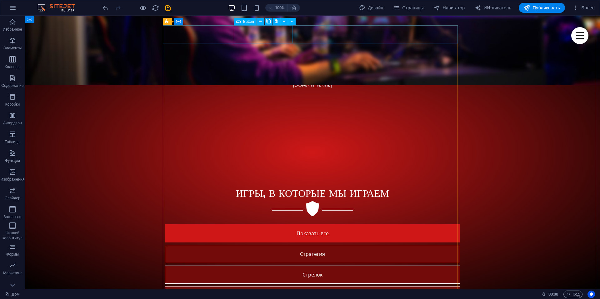
click at [261, 245] on div "Стратегия" at bounding box center [312, 254] width 295 height 18
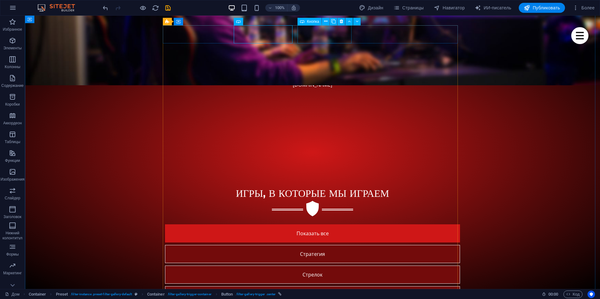
click at [326, 266] on div "Стрелок" at bounding box center [312, 275] width 295 height 18
click at [186, 224] on div "Показать все" at bounding box center [312, 233] width 295 height 18
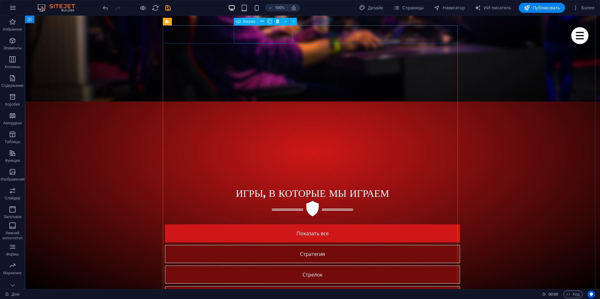
click at [259, 245] on div "Стратегия" at bounding box center [312, 254] width 295 height 18
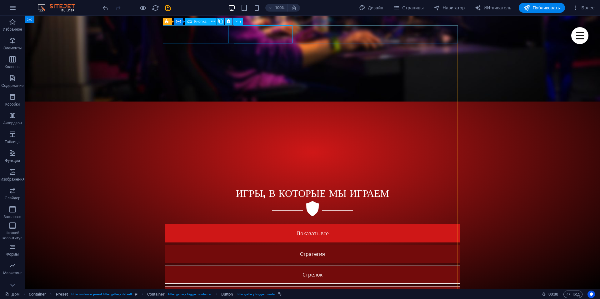
click at [228, 20] on icon at bounding box center [228, 21] width 3 height 7
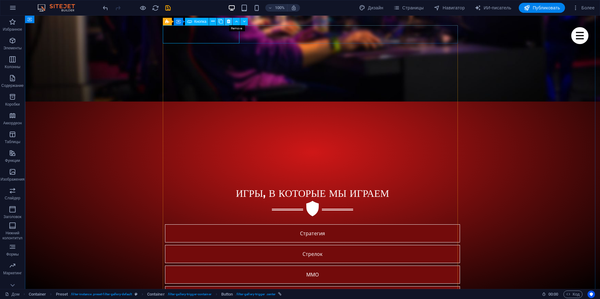
drag, startPoint x: 227, startPoint y: 23, endPoint x: 204, endPoint y: 7, distance: 28.6
click at [227, 23] on icon at bounding box center [228, 21] width 3 height 7
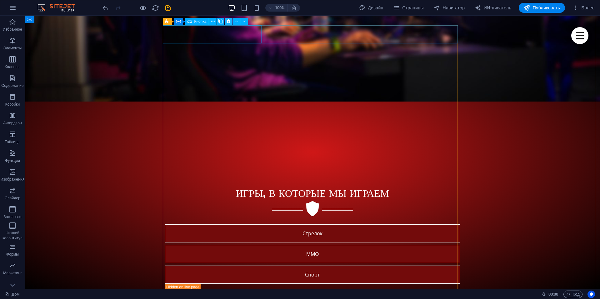
click at [229, 23] on icon at bounding box center [228, 21] width 3 height 7
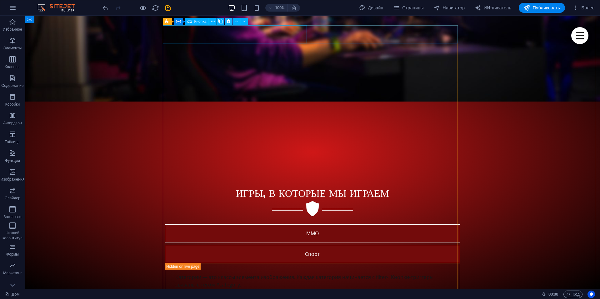
drag, startPoint x: 229, startPoint y: 22, endPoint x: 204, endPoint y: 7, distance: 29.2
click at [229, 22] on icon at bounding box center [228, 21] width 3 height 7
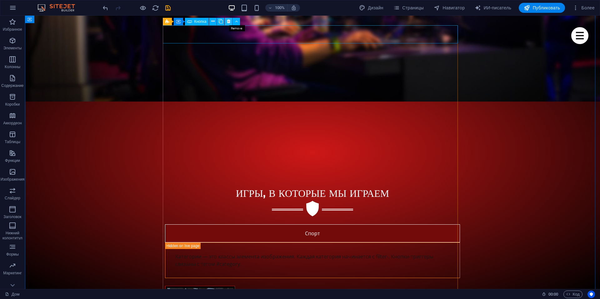
drag, startPoint x: 229, startPoint y: 23, endPoint x: 212, endPoint y: 13, distance: 19.0
click at [229, 23] on icon at bounding box center [228, 21] width 3 height 7
click at [228, 24] on icon at bounding box center [228, 21] width 3 height 7
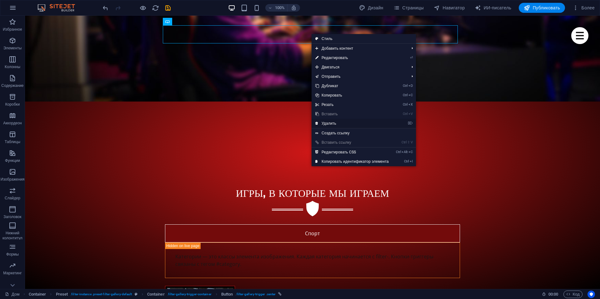
drag, startPoint x: 332, startPoint y: 121, endPoint x: 306, endPoint y: 103, distance: 31.7
click at [332, 121] on font "Удалить" at bounding box center [329, 123] width 15 height 4
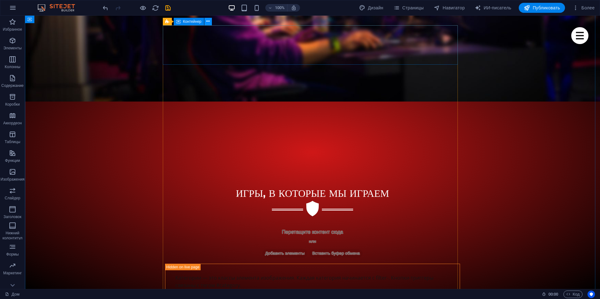
click at [206, 21] on icon at bounding box center [207, 21] width 3 height 7
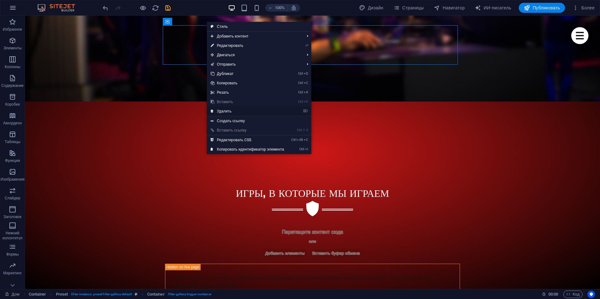
click at [231, 109] on font "Удалить" at bounding box center [224, 111] width 15 height 4
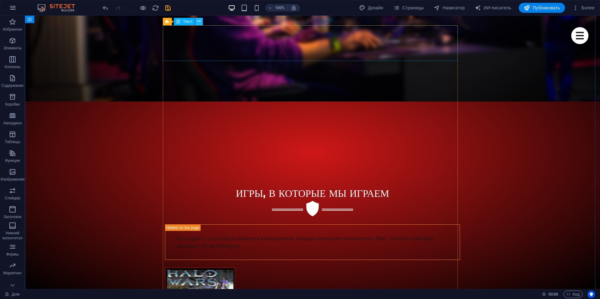
click at [199, 24] on icon at bounding box center [198, 21] width 3 height 7
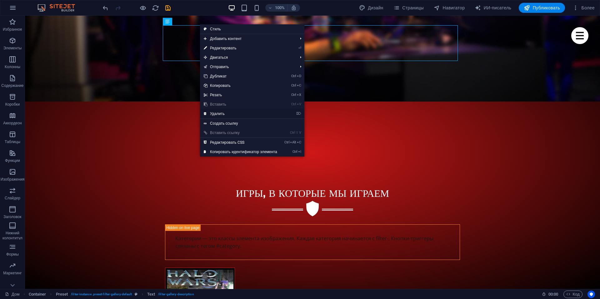
drag, startPoint x: 220, startPoint y: 114, endPoint x: 198, endPoint y: 97, distance: 27.9
click at [220, 114] on font "Удалить" at bounding box center [217, 114] width 15 height 4
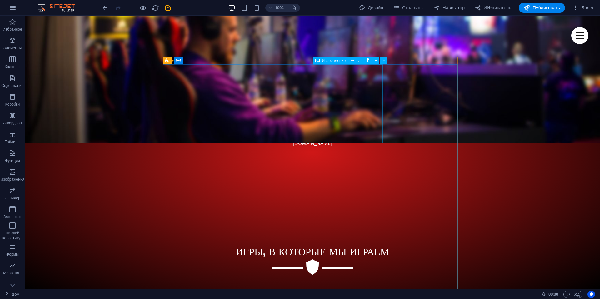
scroll to position [156, 0]
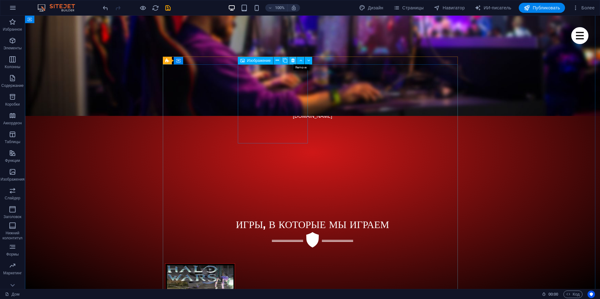
click at [294, 59] on icon at bounding box center [292, 60] width 3 height 7
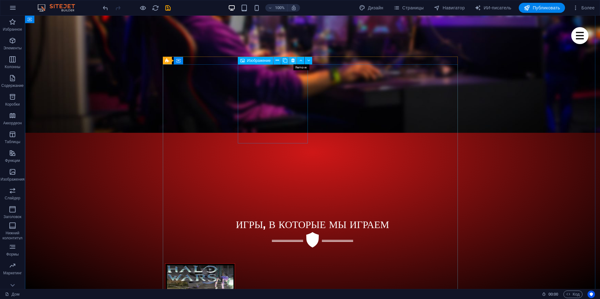
drag, startPoint x: 291, startPoint y: 59, endPoint x: 266, endPoint y: 44, distance: 29.0
click at [291, 59] on icon at bounding box center [292, 60] width 3 height 7
drag, startPoint x: 293, startPoint y: 61, endPoint x: 267, endPoint y: 53, distance: 26.8
click at [293, 61] on icon at bounding box center [292, 60] width 3 height 7
click at [291, 61] on icon at bounding box center [292, 60] width 3 height 7
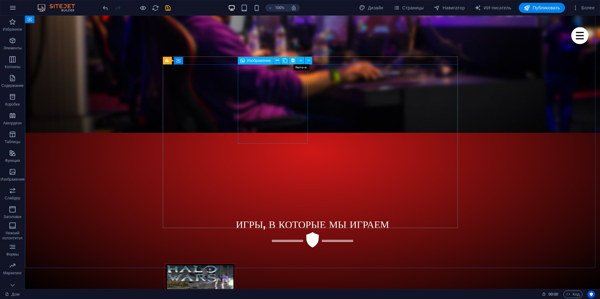
drag, startPoint x: 292, startPoint y: 62, endPoint x: 266, endPoint y: 54, distance: 26.8
click at [292, 62] on icon at bounding box center [292, 60] width 3 height 7
click at [291, 60] on icon at bounding box center [292, 60] width 3 height 7
click at [293, 61] on icon at bounding box center [292, 60] width 3 height 7
drag, startPoint x: 294, startPoint y: 62, endPoint x: 265, endPoint y: 59, distance: 28.3
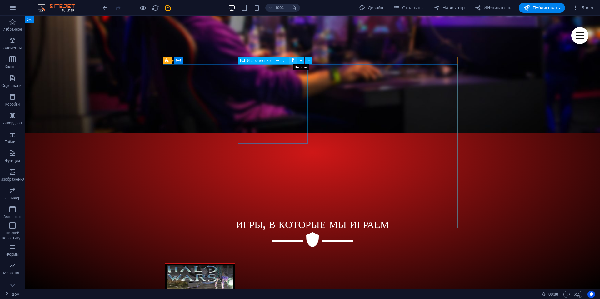
click at [294, 62] on icon at bounding box center [292, 60] width 3 height 7
drag, startPoint x: 293, startPoint y: 60, endPoint x: 268, endPoint y: 50, distance: 26.9
click at [293, 60] on icon at bounding box center [292, 60] width 3 height 7
drag, startPoint x: 293, startPoint y: 61, endPoint x: 268, endPoint y: 51, distance: 26.8
click at [293, 61] on icon at bounding box center [292, 60] width 3 height 7
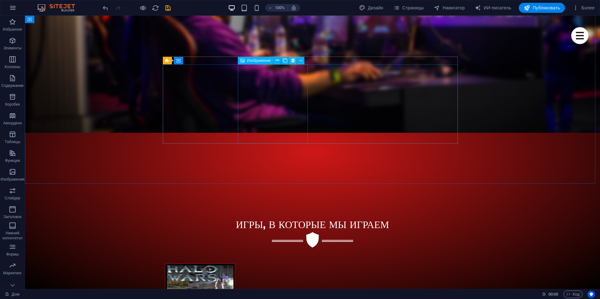
click at [293, 60] on icon at bounding box center [292, 60] width 3 height 7
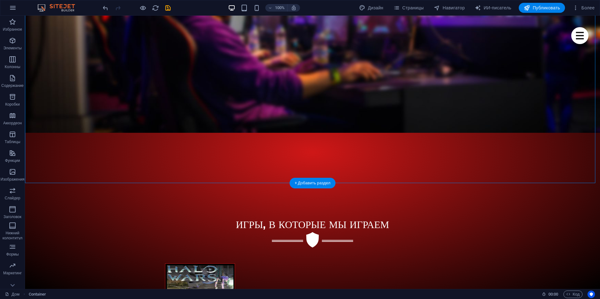
drag, startPoint x: 225, startPoint y: 77, endPoint x: 320, endPoint y: 97, distance: 97.2
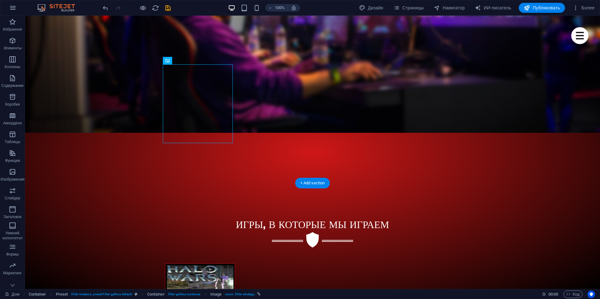
drag, startPoint x: 209, startPoint y: 96, endPoint x: 214, endPoint y: 98, distance: 6.0
click at [239, 264] on div "Стратегическая игра №1" at bounding box center [312, 303] width 295 height 79
drag, startPoint x: 226, startPoint y: 99, endPoint x: 210, endPoint y: 85, distance: 21.2
click at [229, 264] on figure "Стратегическая игра №1" at bounding box center [200, 303] width 70 height 79
click at [230, 264] on figure "Стратегическая игра №1" at bounding box center [200, 303] width 70 height 79
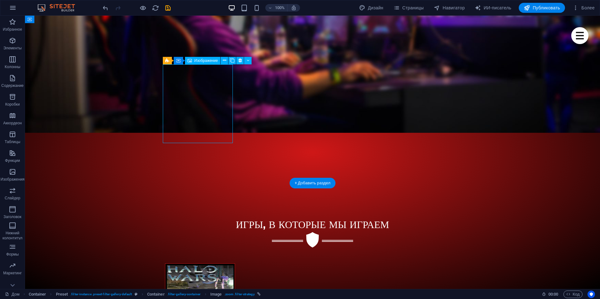
click at [230, 264] on figure "Стратегическая игра №1" at bounding box center [200, 303] width 70 height 79
drag, startPoint x: 230, startPoint y: 100, endPoint x: 122, endPoint y: 100, distance: 108.8
click at [231, 264] on figure "Стратегическая игра №1" at bounding box center [200, 303] width 70 height 79
click at [165, 264] on figure "Стратегическая игра №1" at bounding box center [200, 303] width 70 height 79
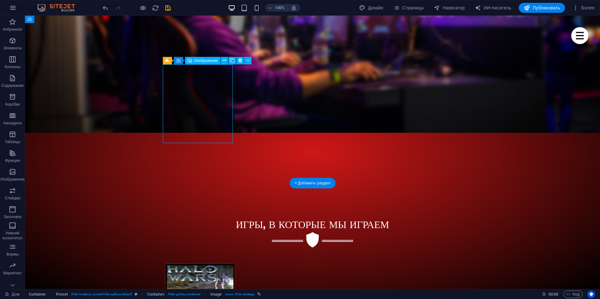
select select "%"
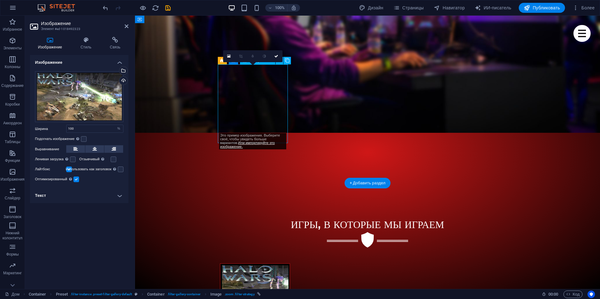
drag, startPoint x: 252, startPoint y: 102, endPoint x: 285, endPoint y: 102, distance: 32.8
click at [285, 264] on figure "Стратегическая игра №1" at bounding box center [255, 303] width 70 height 79
click at [226, 56] on link at bounding box center [229, 56] width 12 height 12
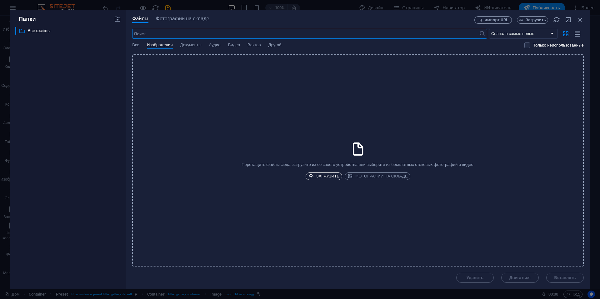
click at [336, 175] on font "Загрузить" at bounding box center [327, 176] width 23 height 5
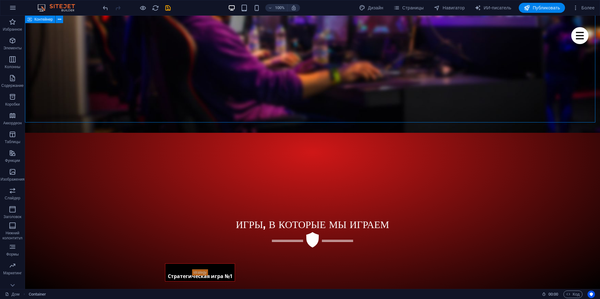
drag, startPoint x: 283, startPoint y: 84, endPoint x: 285, endPoint y: 80, distance: 4.5
click at [299, 177] on div "Игры, в которые мы играем Стратегическая игра №1" at bounding box center [312, 249] width 575 height 144
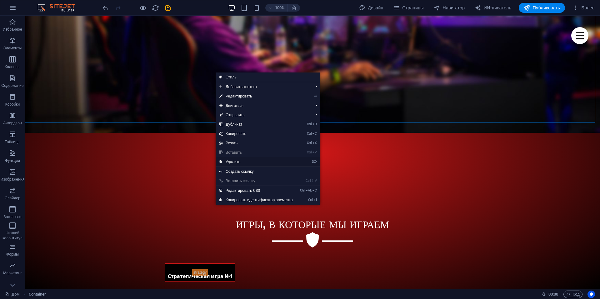
click at [236, 163] on font "Удалить" at bounding box center [233, 162] width 15 height 4
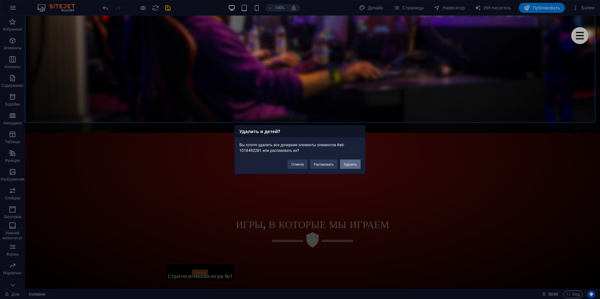
click at [352, 163] on font "Удалить" at bounding box center [350, 164] width 13 height 4
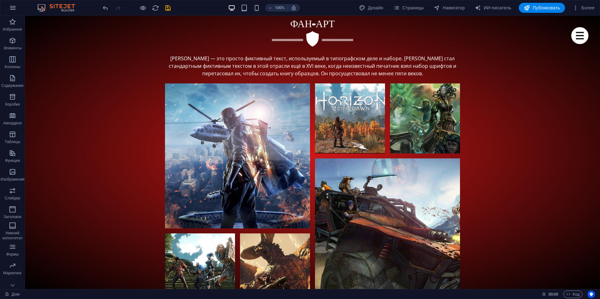
scroll to position [1376, 0]
